Goal: Complete application form

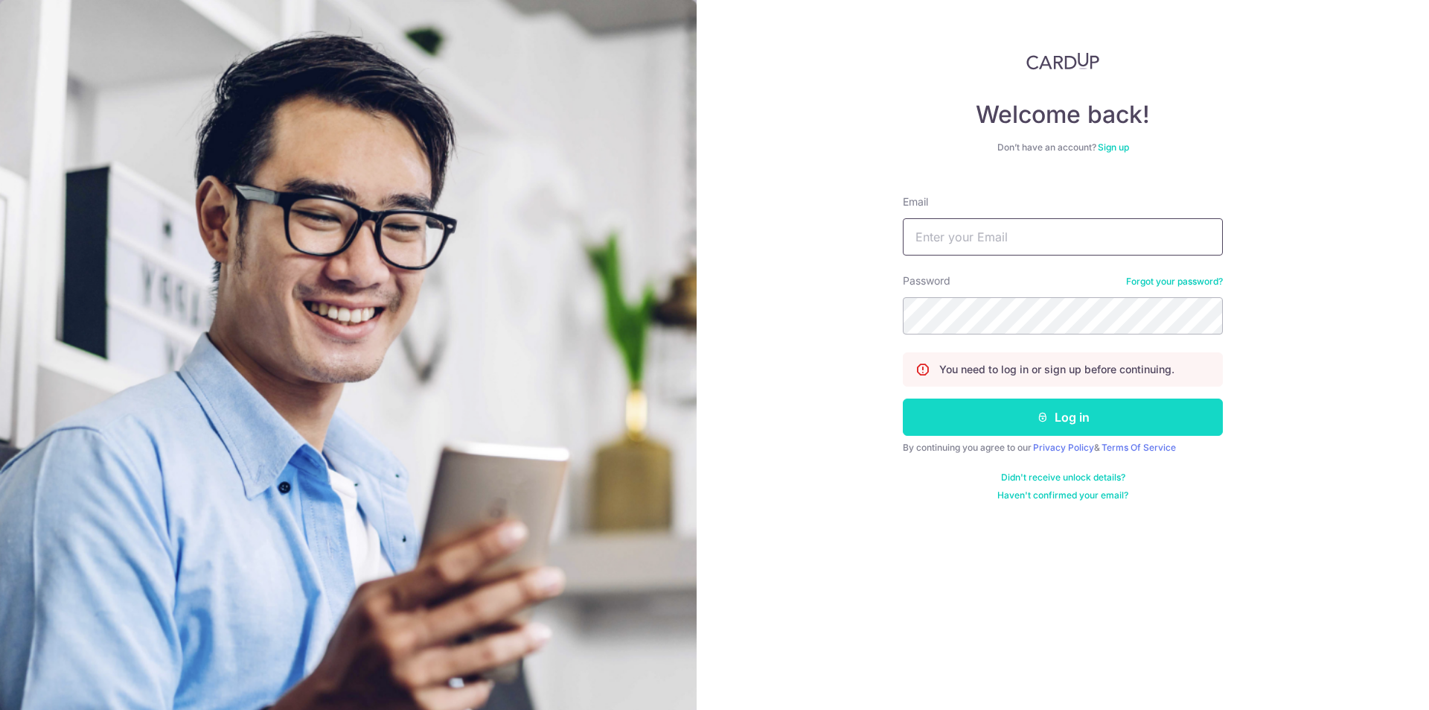
type input "tansinyat@gmail.com"
click at [1074, 416] on button "Log in" at bounding box center [1063, 416] width 320 height 37
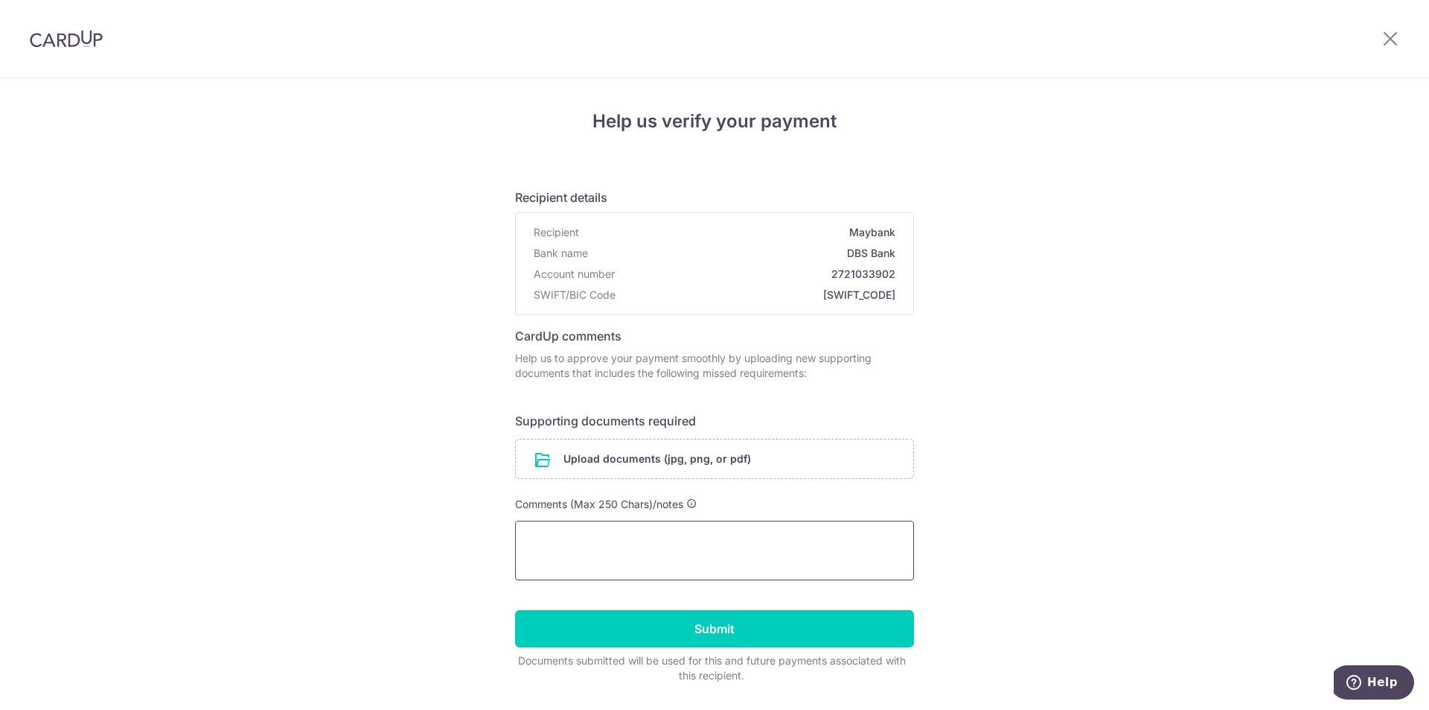
click at [610, 529] on textarea at bounding box center [714, 550] width 399 height 60
click at [570, 532] on textarea "Hi, the payment is made on behalf of my wife. You can also see from my IC that …" at bounding box center [714, 550] width 399 height 60
type textarea "Hi, the payment is made on behalf of my wife. You can also see from my NRIC tha…"
click at [586, 452] on input "file" at bounding box center [715, 458] width 398 height 39
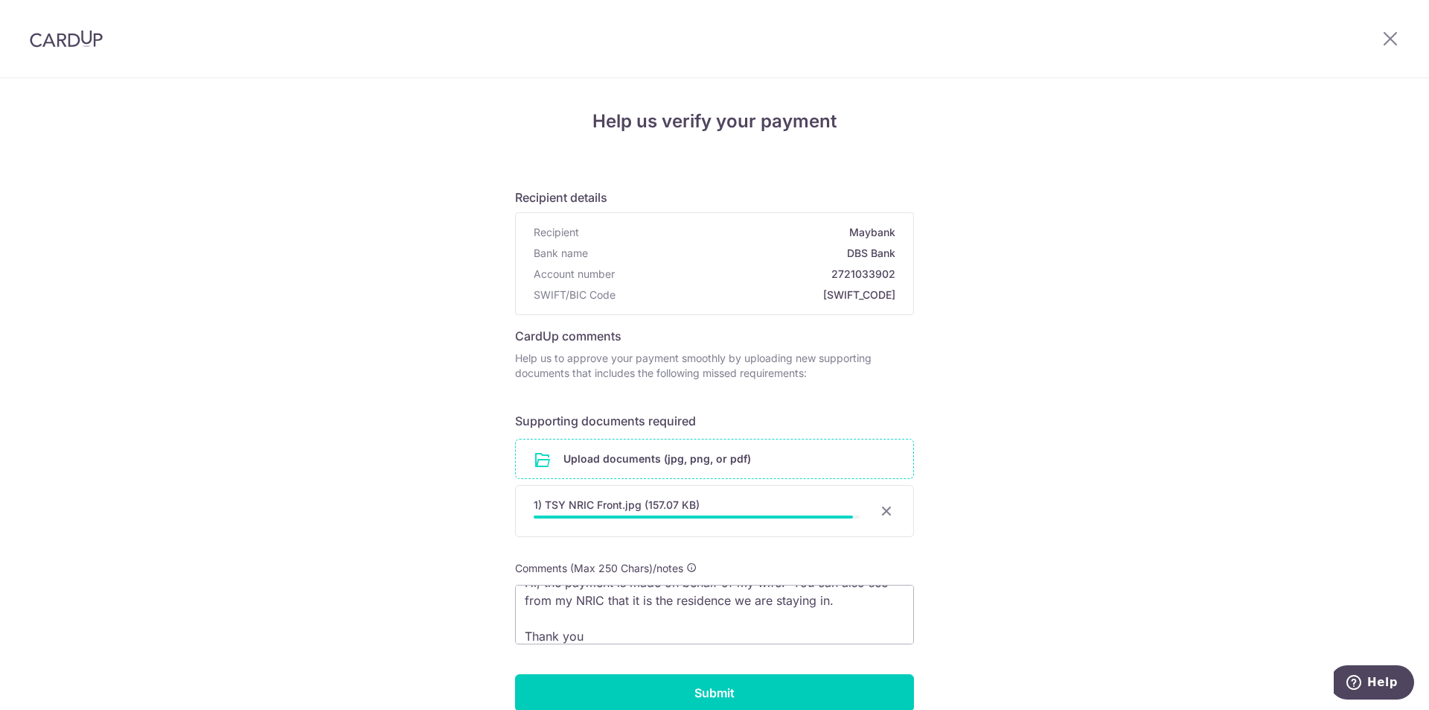
click at [606, 450] on input "file" at bounding box center [715, 458] width 398 height 39
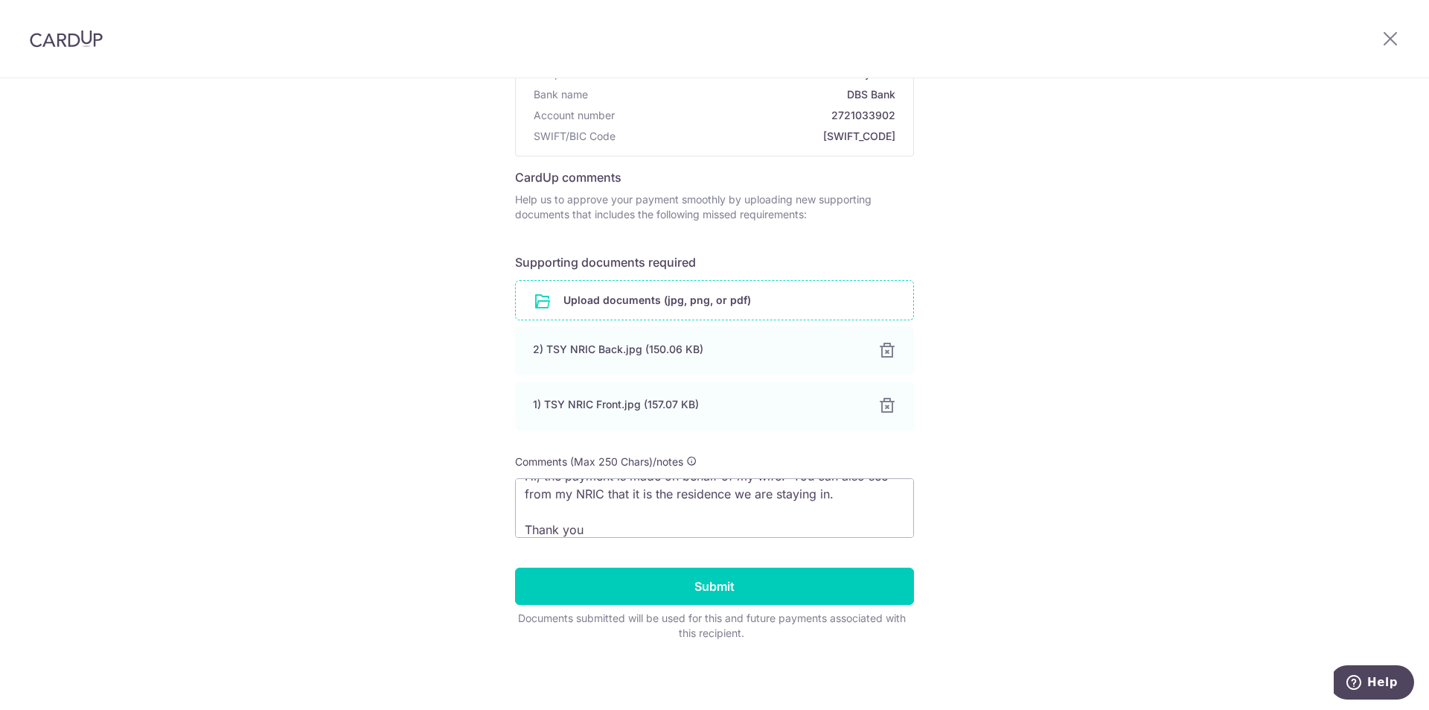
scroll to position [159, 0]
click at [710, 590] on input "Submit" at bounding box center [714, 585] width 399 height 37
